Goal: Information Seeking & Learning: Learn about a topic

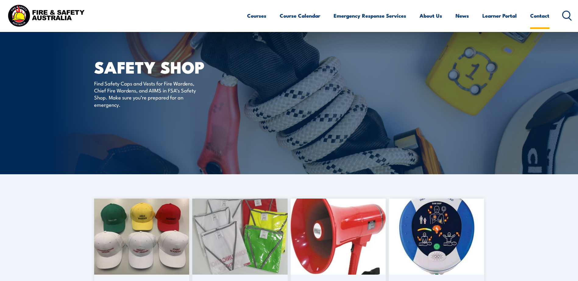
click at [540, 13] on link "Contact" at bounding box center [539, 16] width 19 height 16
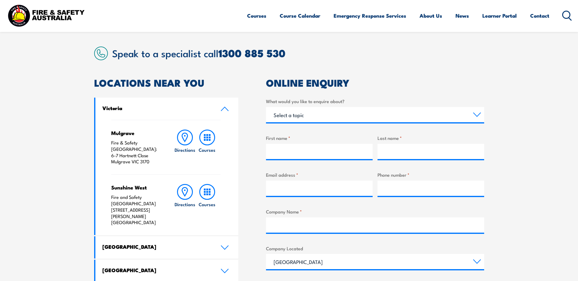
scroll to position [152, 0]
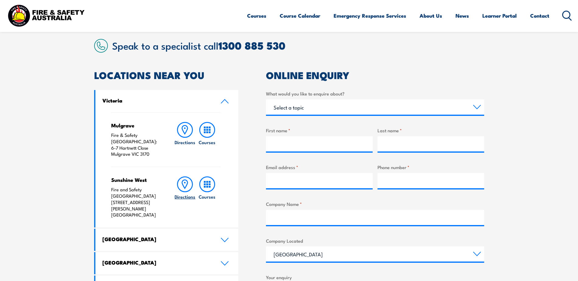
click at [182, 179] on icon at bounding box center [185, 185] width 16 height 16
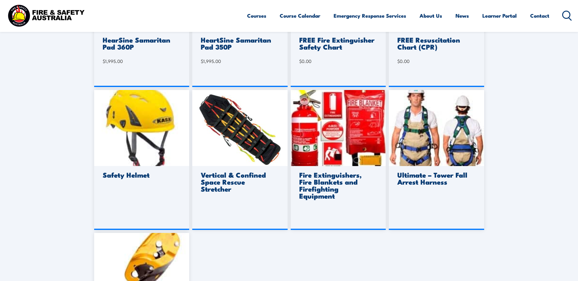
scroll to position [396, 0]
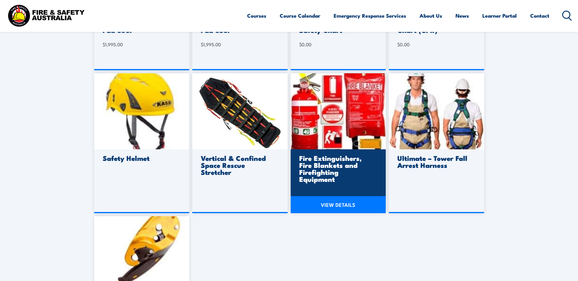
click at [325, 185] on div "Fire Extinguishers, Fire Blankets and Firefighting Equipment" at bounding box center [338, 182] width 95 height 64
click at [330, 204] on link "VIEW DETAILS" at bounding box center [338, 204] width 95 height 17
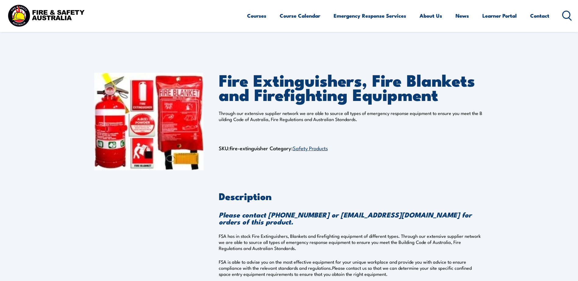
scroll to position [32, 0]
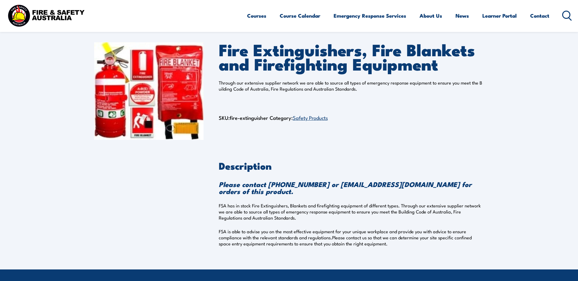
click at [309, 118] on link "Safety Products" at bounding box center [310, 117] width 35 height 7
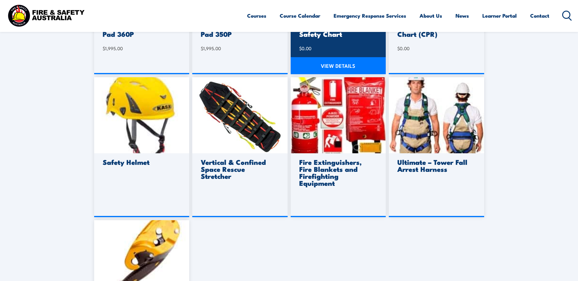
scroll to position [396, 0]
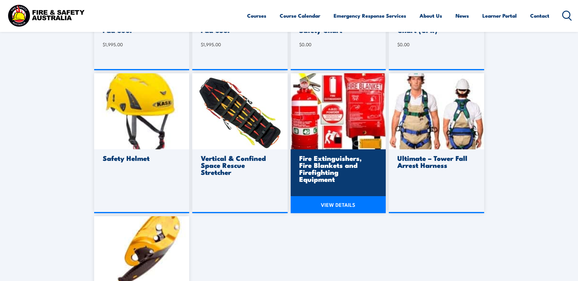
click at [338, 205] on link "VIEW DETAILS" at bounding box center [338, 204] width 95 height 17
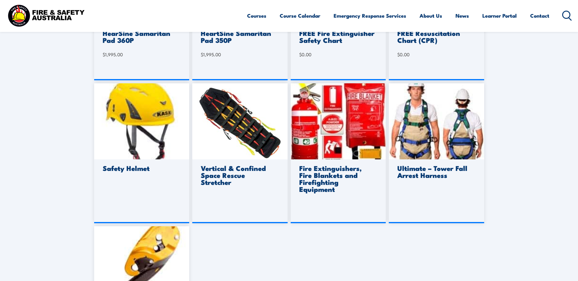
scroll to position [396, 0]
